Goal: Task Accomplishment & Management: Manage account settings

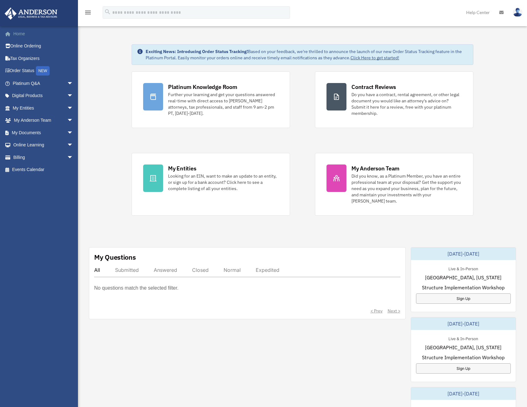
click at [20, 33] on link "Home" at bounding box center [43, 33] width 78 height 12
click at [32, 13] on img at bounding box center [31, 13] width 56 height 12
click at [45, 97] on link "Digital Products arrow_drop_down" at bounding box center [43, 96] width 78 height 12
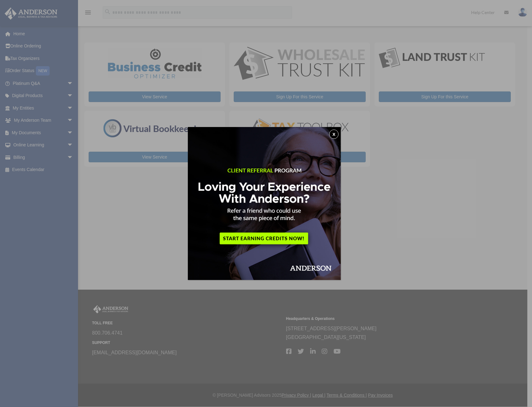
click at [335, 138] on button "x" at bounding box center [333, 134] width 9 height 9
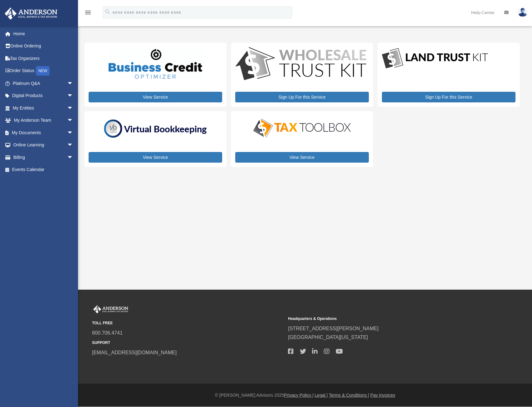
click at [191, 128] on img at bounding box center [155, 128] width 109 height 23
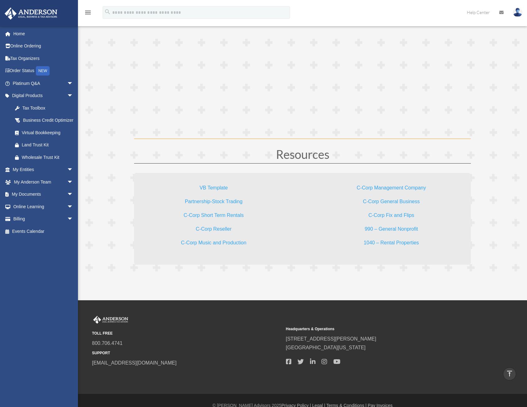
scroll to position [1733, 0]
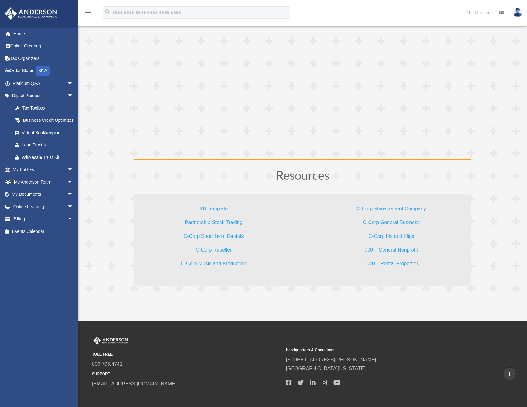
click at [214, 209] on link "VB Template" at bounding box center [214, 210] width 28 height 8
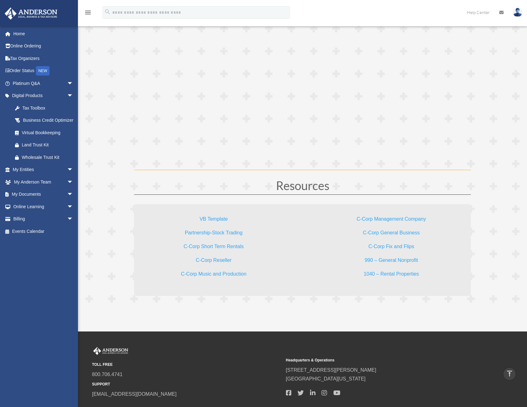
scroll to position [1701, 0]
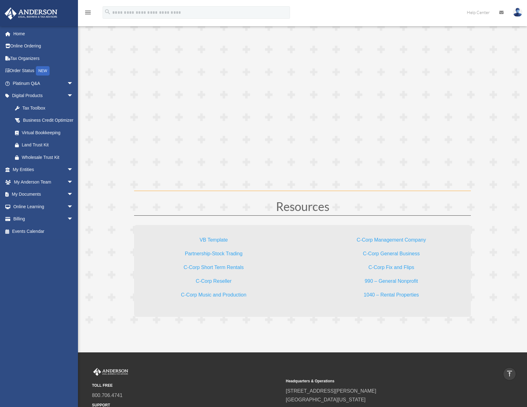
click at [391, 294] on link "1040 – Rental Properties" at bounding box center [391, 296] width 55 height 8
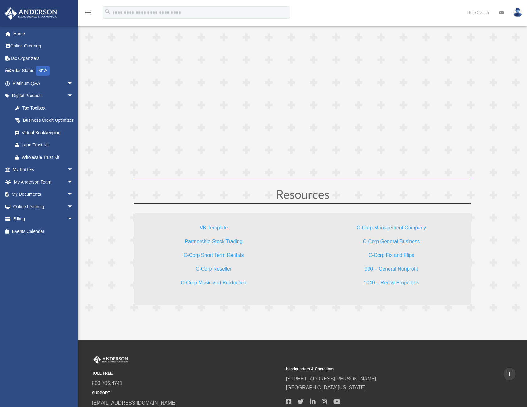
scroll to position [1733, 0]
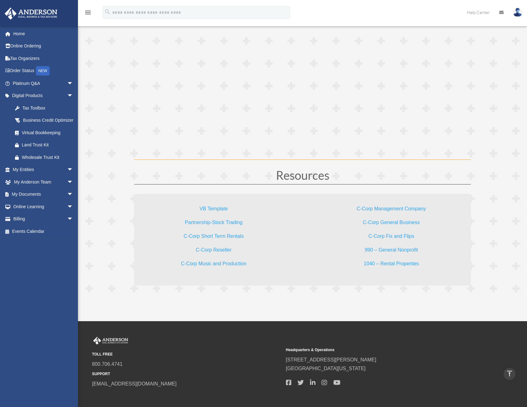
click at [381, 209] on link "C-Corp Management Company" at bounding box center [391, 210] width 69 height 8
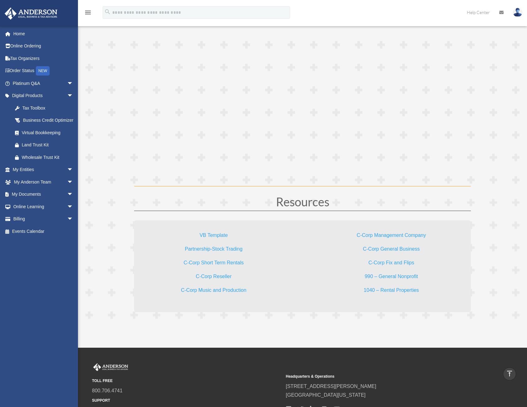
scroll to position [1701, 0]
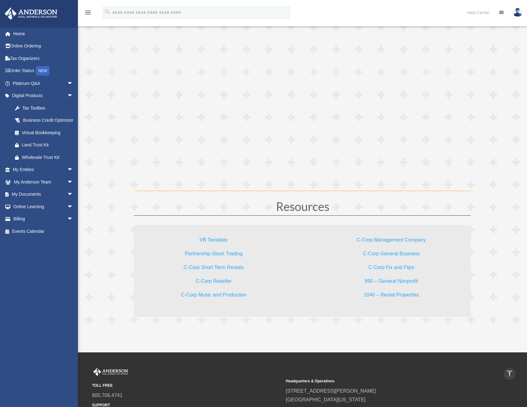
click at [233, 268] on link "C-Corp Short Term Rentals" at bounding box center [214, 269] width 60 height 8
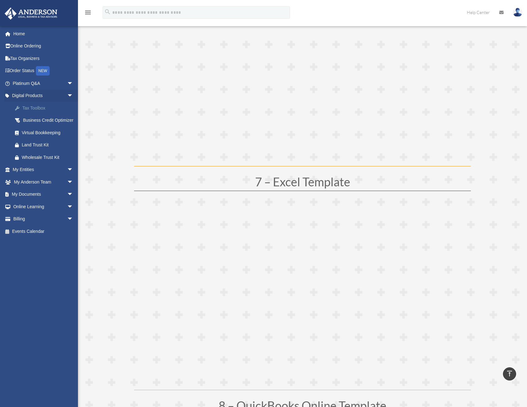
scroll to position [1264, 0]
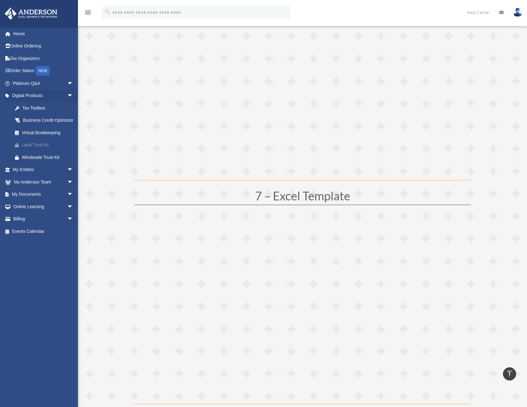
click at [38, 149] on div "Land Trust Kit" at bounding box center [48, 145] width 53 height 8
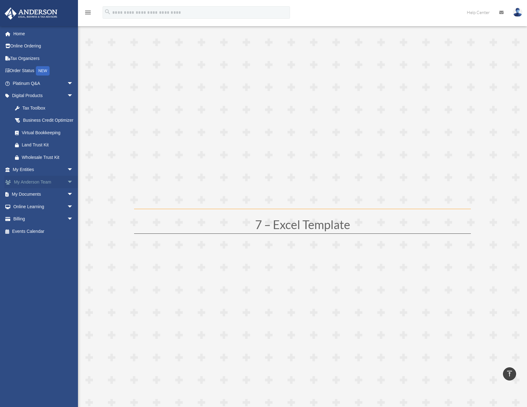
scroll to position [1233, 0]
click at [21, 71] on link "Order Status NEW" at bounding box center [43, 71] width 78 height 13
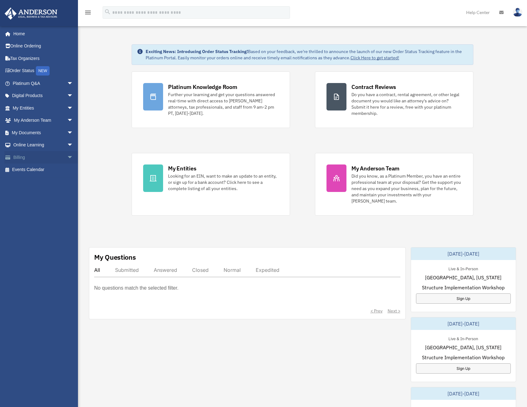
click at [51, 159] on link "Billing arrow_drop_down" at bounding box center [43, 157] width 78 height 12
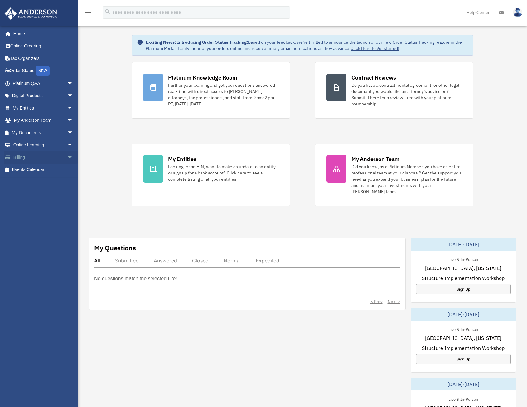
scroll to position [31, 0]
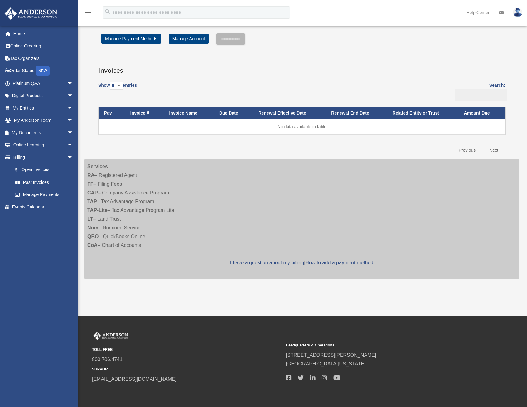
scroll to position [1, 0]
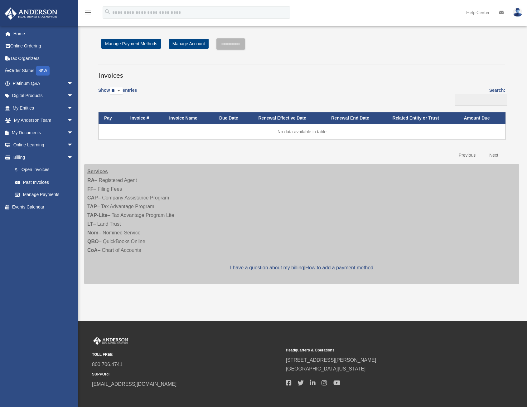
click at [93, 242] on strong "QBO" at bounding box center [92, 241] width 11 height 5
click at [42, 184] on link "Past Invoices" at bounding box center [46, 182] width 74 height 12
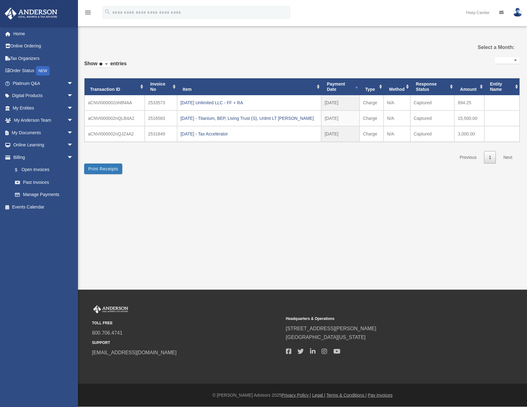
select select
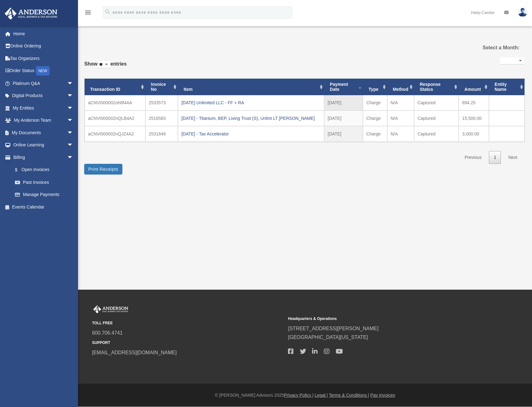
click at [121, 103] on td "aCNVI000002oh8f4AA" at bounding box center [115, 102] width 61 height 15
click at [205, 103] on div "[DATE] Unlimited LLC - FF + RA" at bounding box center [251, 102] width 140 height 9
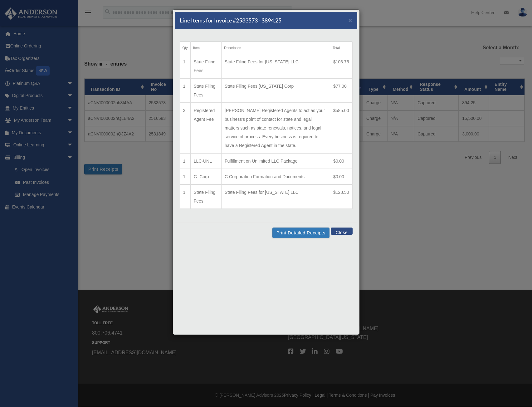
click at [341, 233] on button "Close" at bounding box center [342, 231] width 22 height 7
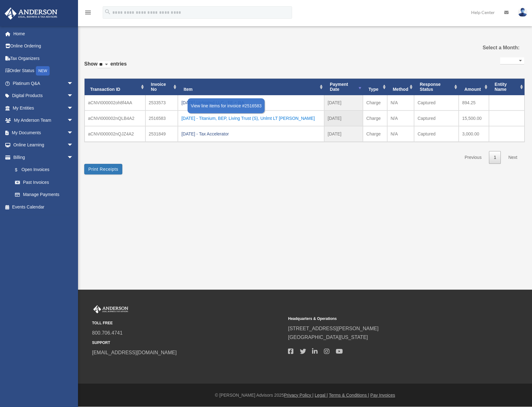
click at [213, 118] on div "2025.07.23 - Titanium, BEP, Living Trust (S), Unlmt LT Amends" at bounding box center [251, 118] width 140 height 9
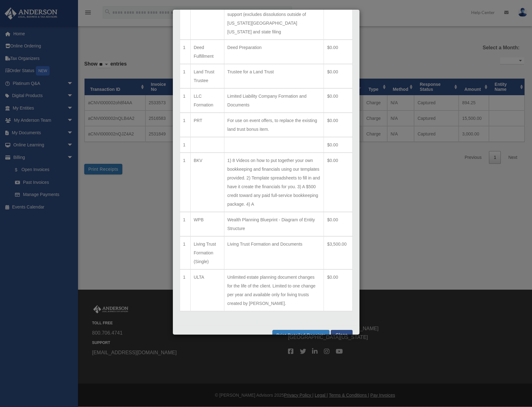
scroll to position [212, 0]
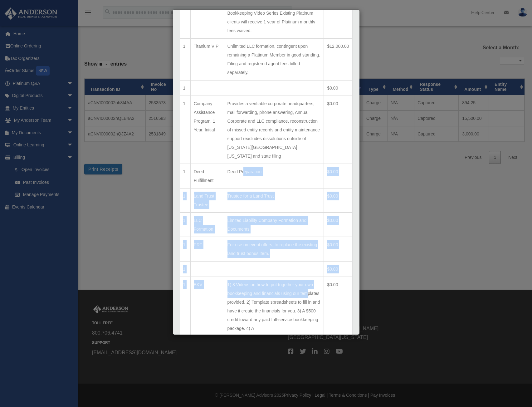
drag, startPoint x: 235, startPoint y: 185, endPoint x: 244, endPoint y: 189, distance: 10.1
click at [244, 189] on table "Qty Item Description Total 1 BEBKG (1) Choice of entity (LLC or Corp) (1) CAP f…" at bounding box center [266, 205] width 173 height 460
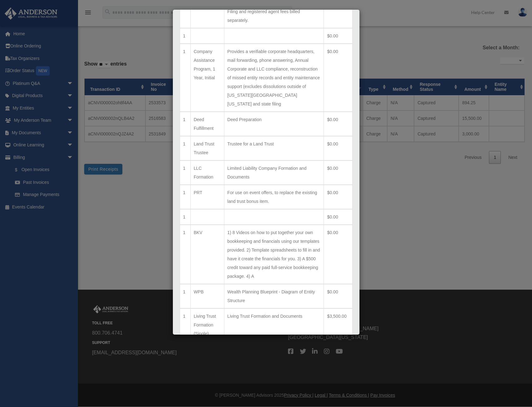
drag, startPoint x: 237, startPoint y: 224, endPoint x: 267, endPoint y: 255, distance: 43.7
click at [267, 255] on td "1) 8 Videos on how to put together your own bookkeeping and financials using ou…" at bounding box center [274, 254] width 100 height 59
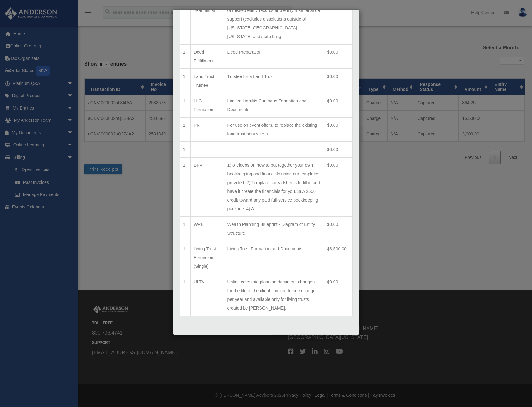
scroll to position [181, 0]
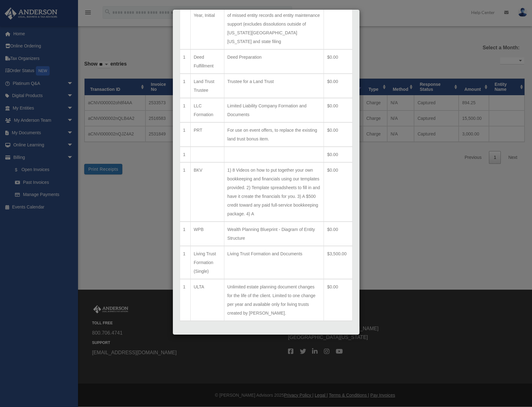
click at [147, 225] on div "Line Items for Invoice #2516583 - $15500 × Qty Item Description Total 1 BEBKG (…" at bounding box center [266, 203] width 532 height 407
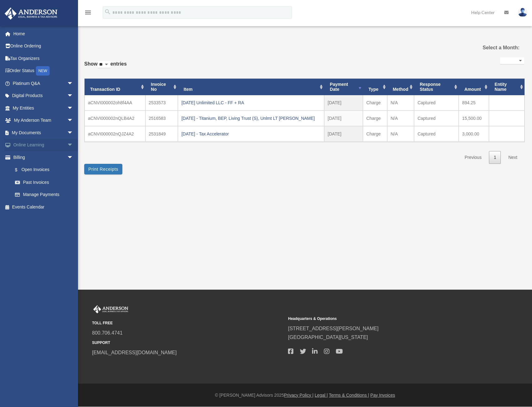
click at [67, 144] on span "arrow_drop_down" at bounding box center [73, 145] width 12 height 13
click at [37, 184] on link "Resources" at bounding box center [46, 182] width 74 height 12
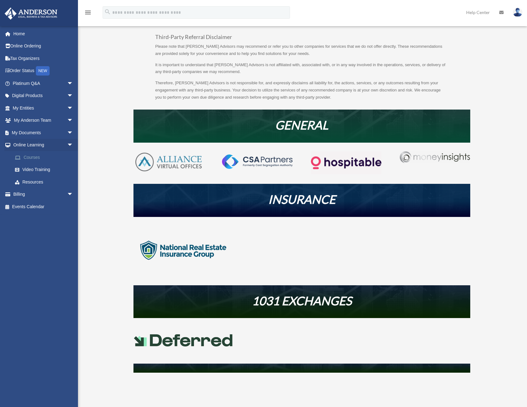
scroll to position [62, 0]
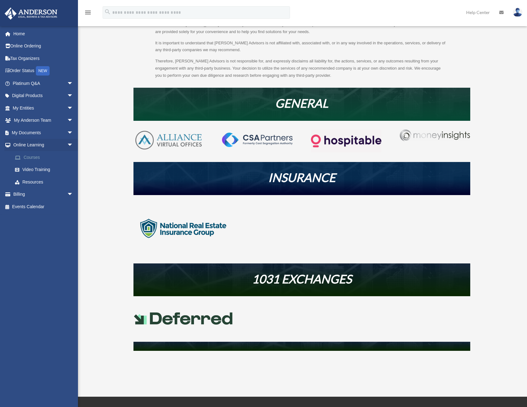
click at [29, 159] on link "Courses" at bounding box center [46, 157] width 74 height 12
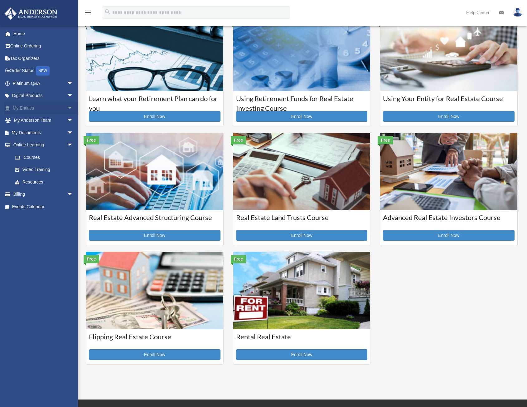
scroll to position [31, 0]
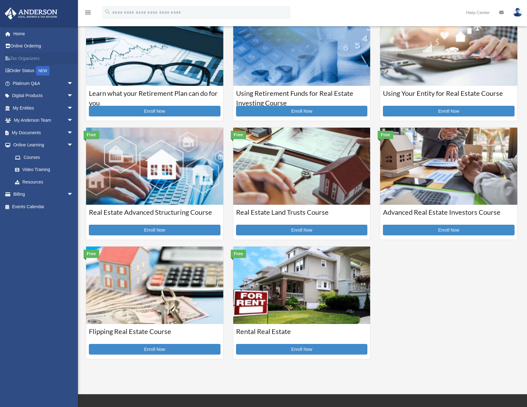
click at [20, 56] on link "Tax Organizers" at bounding box center [43, 58] width 78 height 12
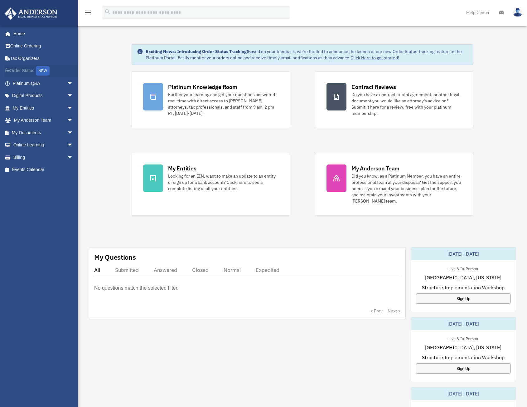
click at [25, 71] on link "Order Status NEW" at bounding box center [43, 71] width 78 height 13
click at [67, 157] on span "arrow_drop_down" at bounding box center [73, 157] width 12 height 13
click at [40, 183] on link "Past Invoices" at bounding box center [46, 182] width 74 height 12
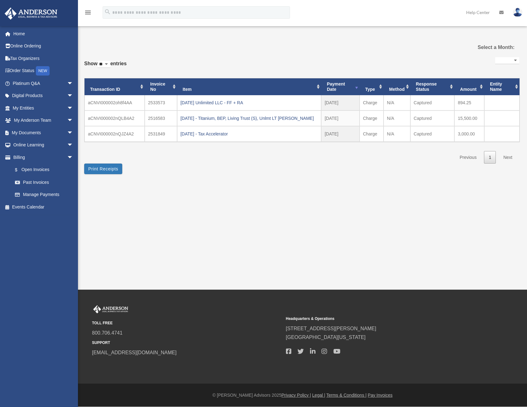
select select
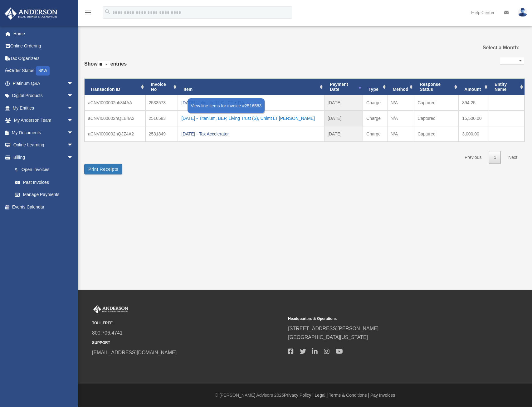
click at [213, 121] on div "2025.07.23 - Titanium, BEP, Living Trust (S), Unlmt LT Amends" at bounding box center [251, 118] width 140 height 9
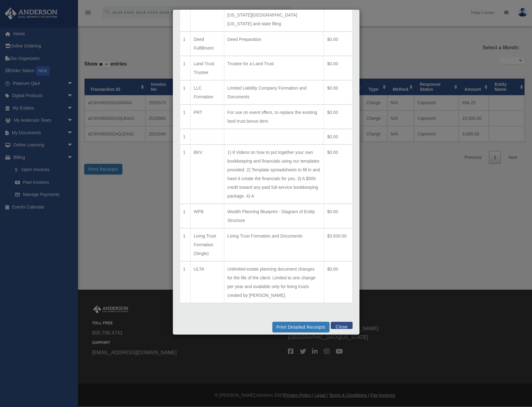
scroll to position [212, 0]
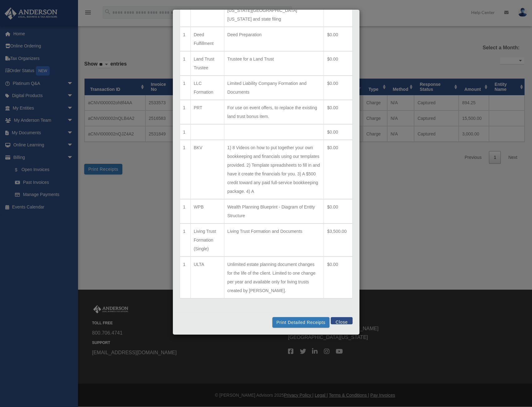
click at [202, 140] on td "BKV" at bounding box center [207, 169] width 34 height 59
click at [297, 322] on button "Print Detailed Receipts" at bounding box center [300, 322] width 57 height 11
click at [151, 193] on div "Line Items for Invoice #2516583 - $15500 × Qty Item Description Total 1 BEBKG (…" at bounding box center [266, 203] width 532 height 407
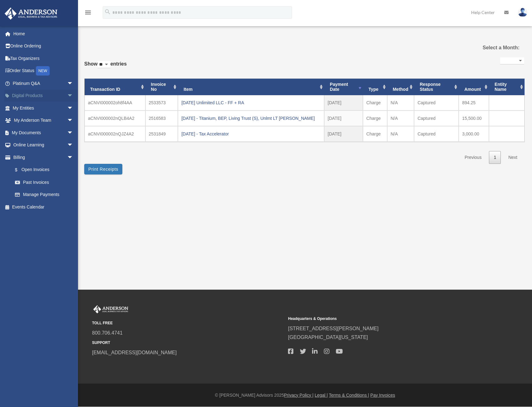
click at [67, 95] on span "arrow_drop_down" at bounding box center [73, 96] width 12 height 13
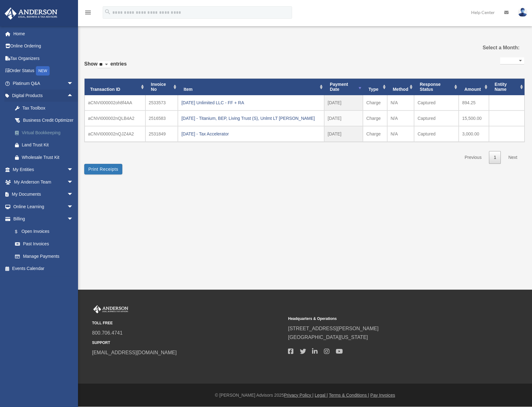
click at [50, 137] on div "Virtual Bookkeeping" at bounding box center [48, 133] width 53 height 8
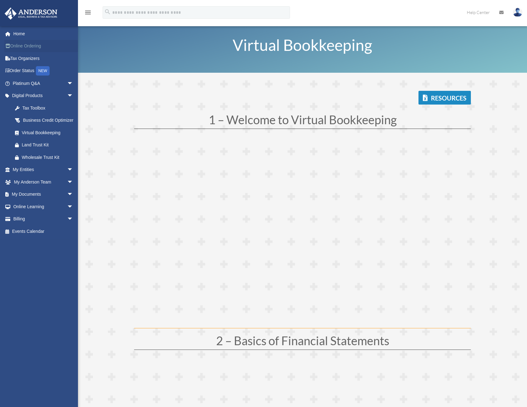
click at [34, 42] on link "Online Ordering" at bounding box center [43, 46] width 78 height 12
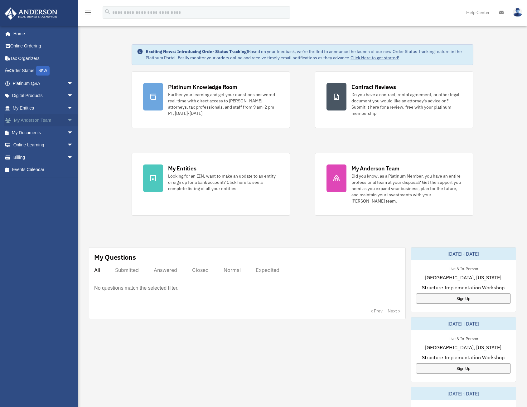
click at [67, 120] on span "arrow_drop_down" at bounding box center [73, 120] width 12 height 13
click at [47, 156] on link "Client Referrals" at bounding box center [46, 157] width 74 height 12
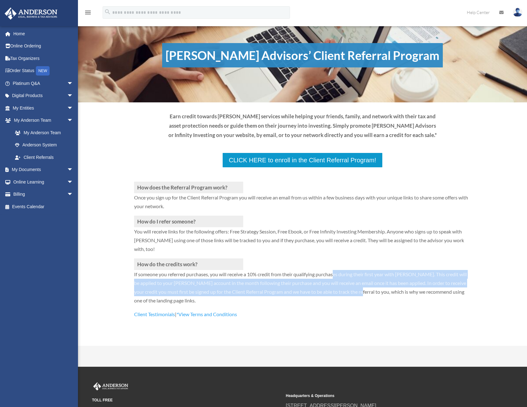
drag, startPoint x: 338, startPoint y: 275, endPoint x: 375, endPoint y: 292, distance: 40.9
click at [375, 292] on p "If someone you referred purchases, you will receive a 10% credit from their qua…" at bounding box center [302, 290] width 337 height 40
click at [39, 145] on link "Anderson System" at bounding box center [46, 145] width 74 height 12
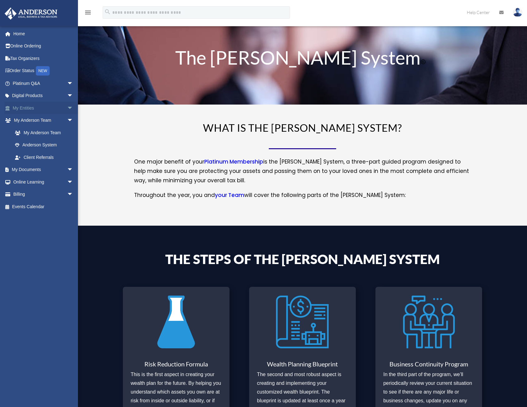
click at [67, 108] on span "arrow_drop_down" at bounding box center [73, 108] width 12 height 13
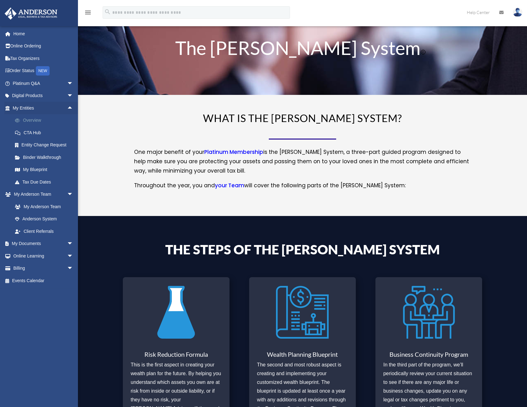
scroll to position [31, 0]
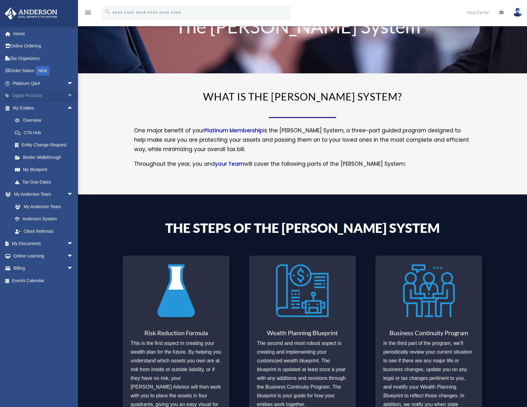
click at [67, 97] on span "arrow_drop_down" at bounding box center [73, 96] width 12 height 13
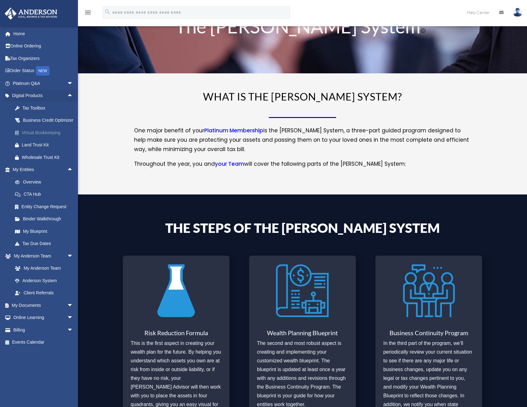
click at [41, 137] on div "Virtual Bookkeeping" at bounding box center [48, 133] width 53 height 8
